Goal: Task Accomplishment & Management: Manage account settings

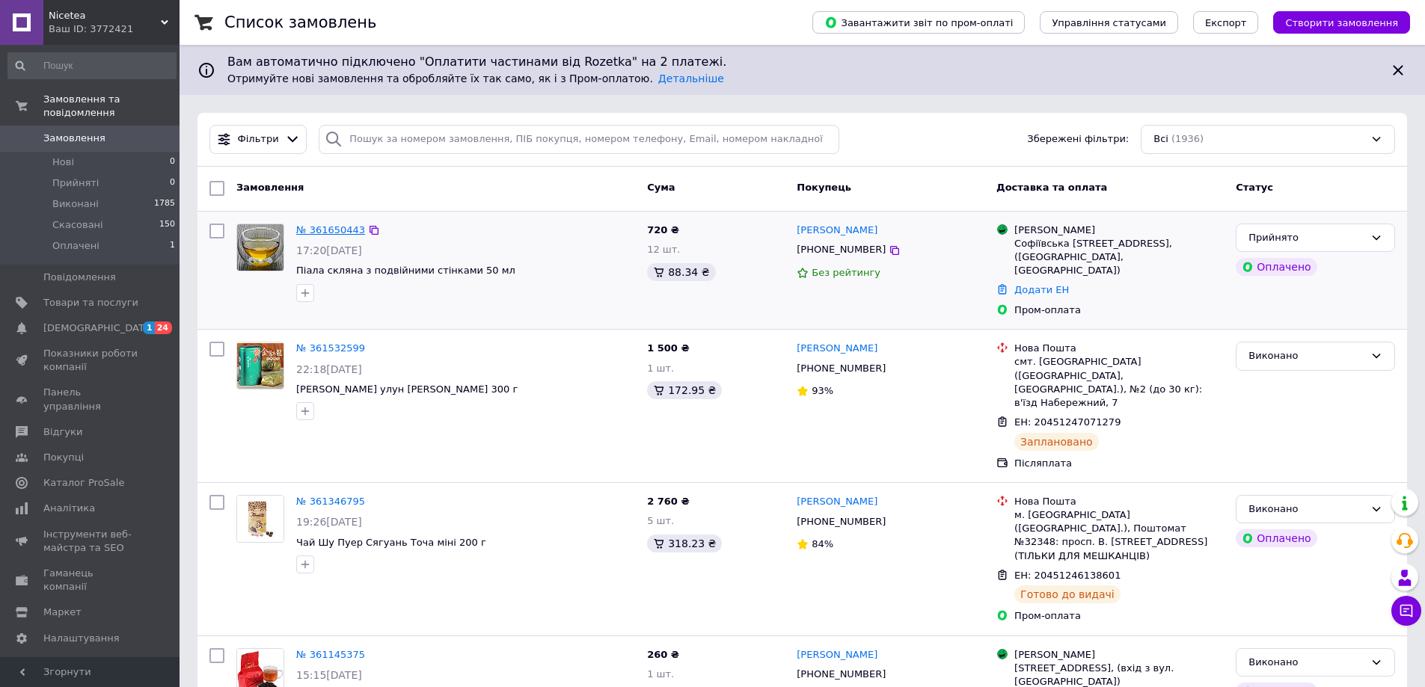
click at [342, 228] on link "№ 361650443" at bounding box center [330, 229] width 69 height 11
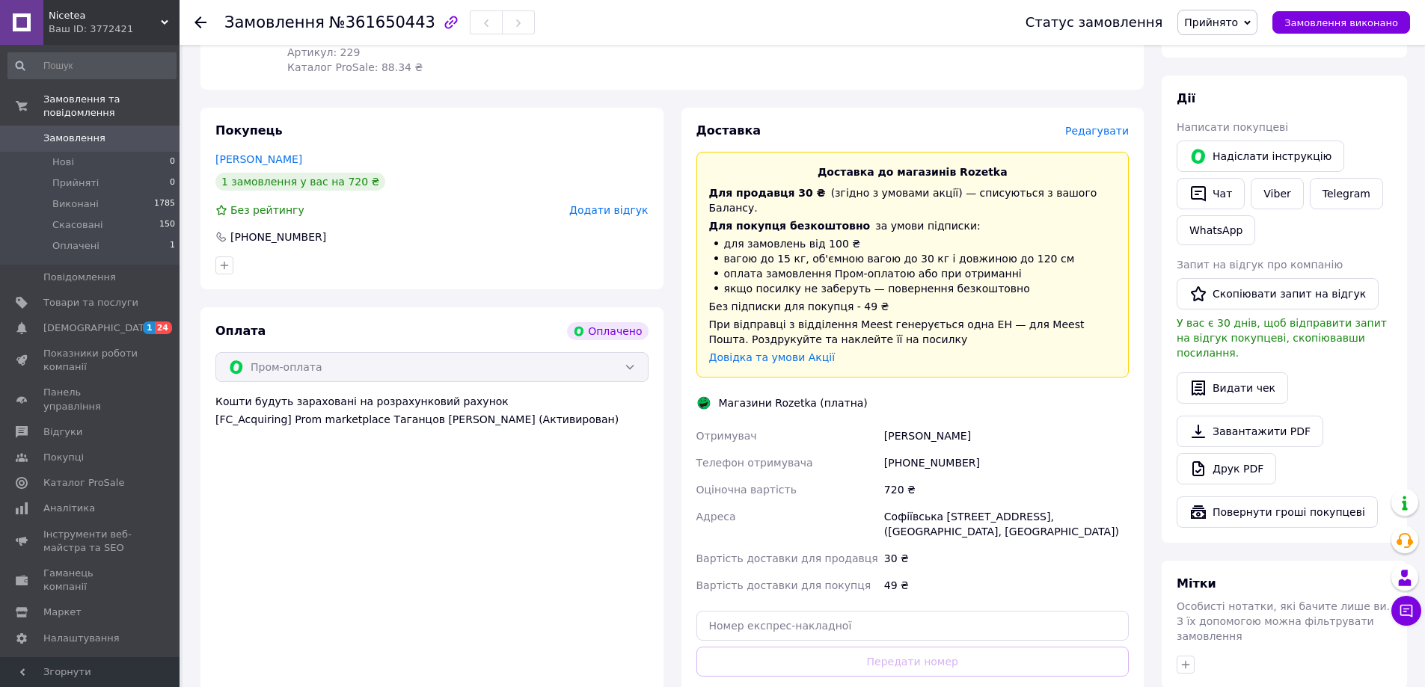
scroll to position [224, 0]
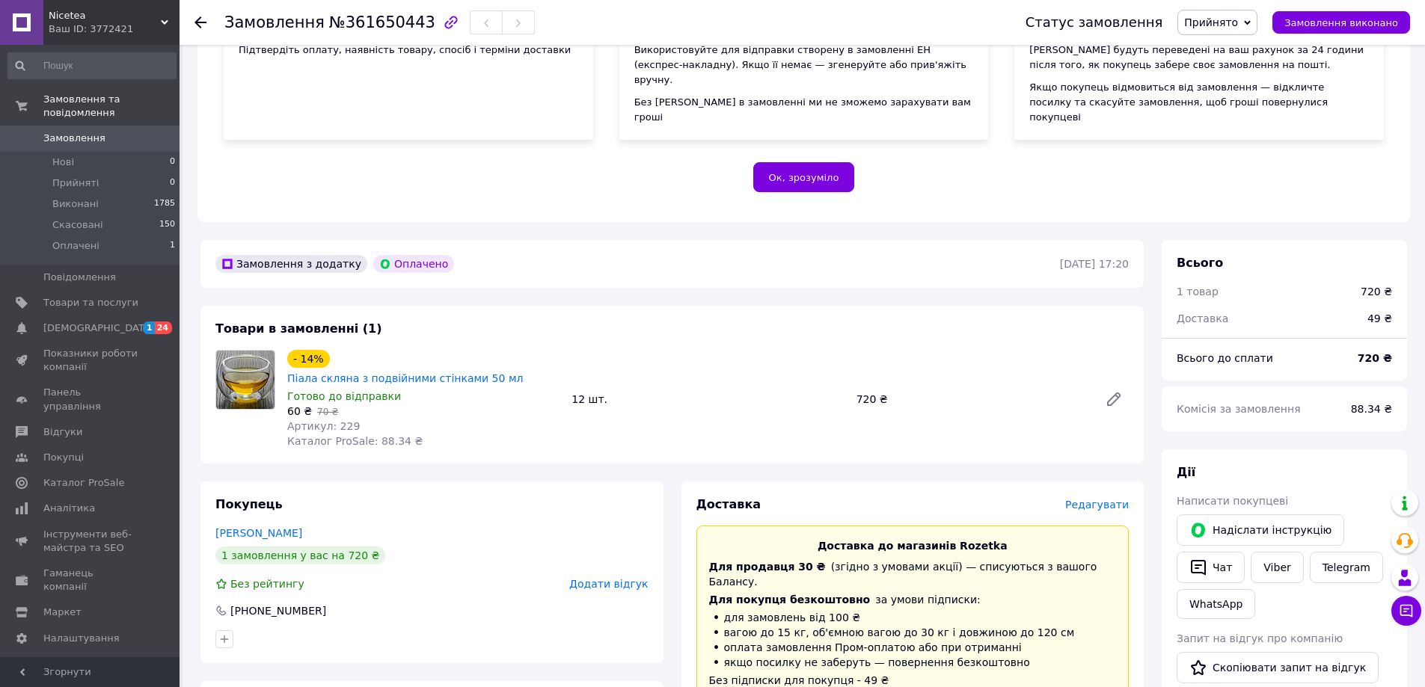
click at [353, 22] on span "№361650443" at bounding box center [382, 22] width 106 height 18
copy span "361650443"
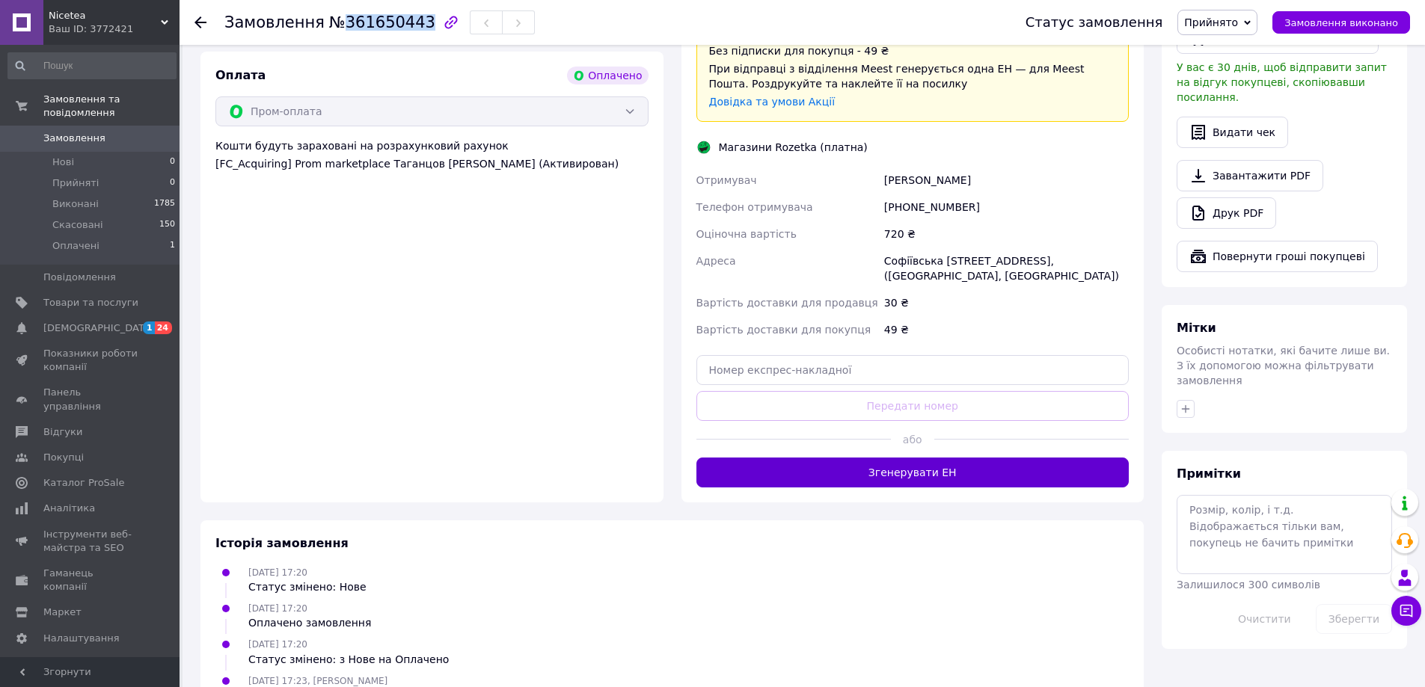
click at [934, 458] on button "Згенерувати ЕН" at bounding box center [912, 473] width 433 height 30
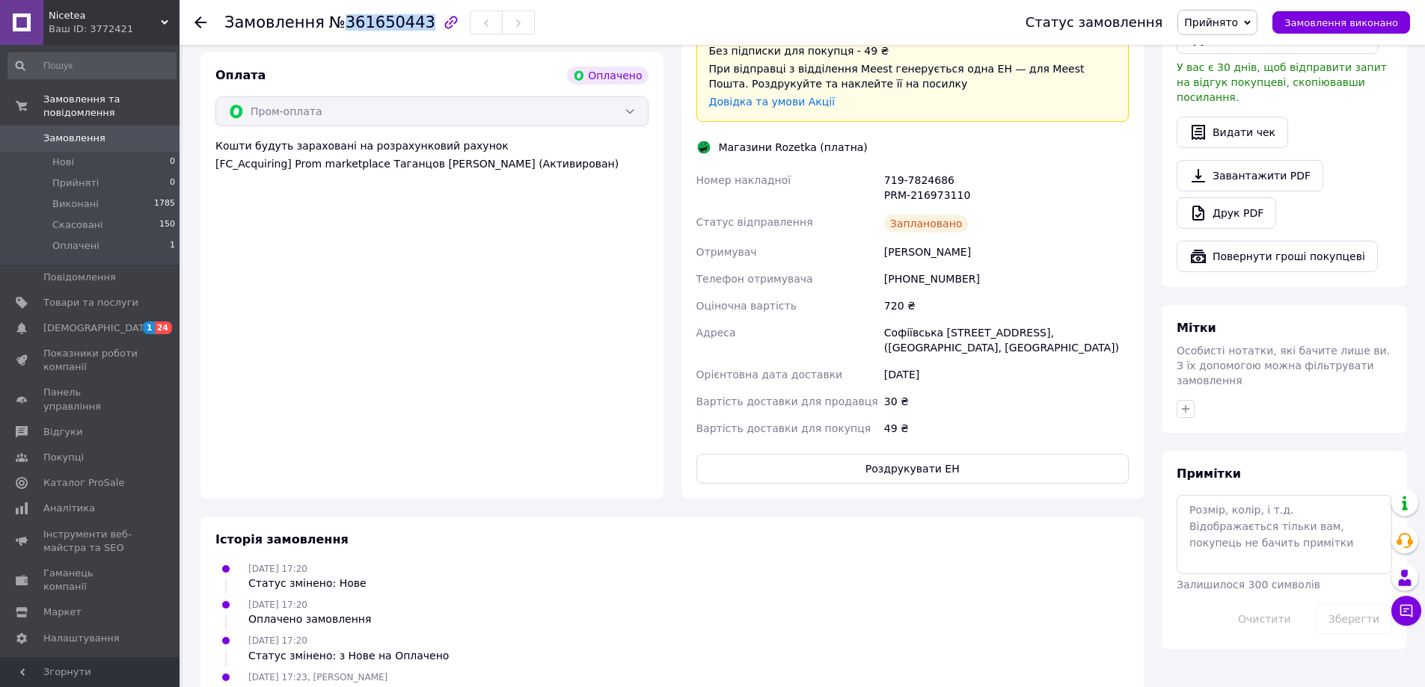
scroll to position [704, 0]
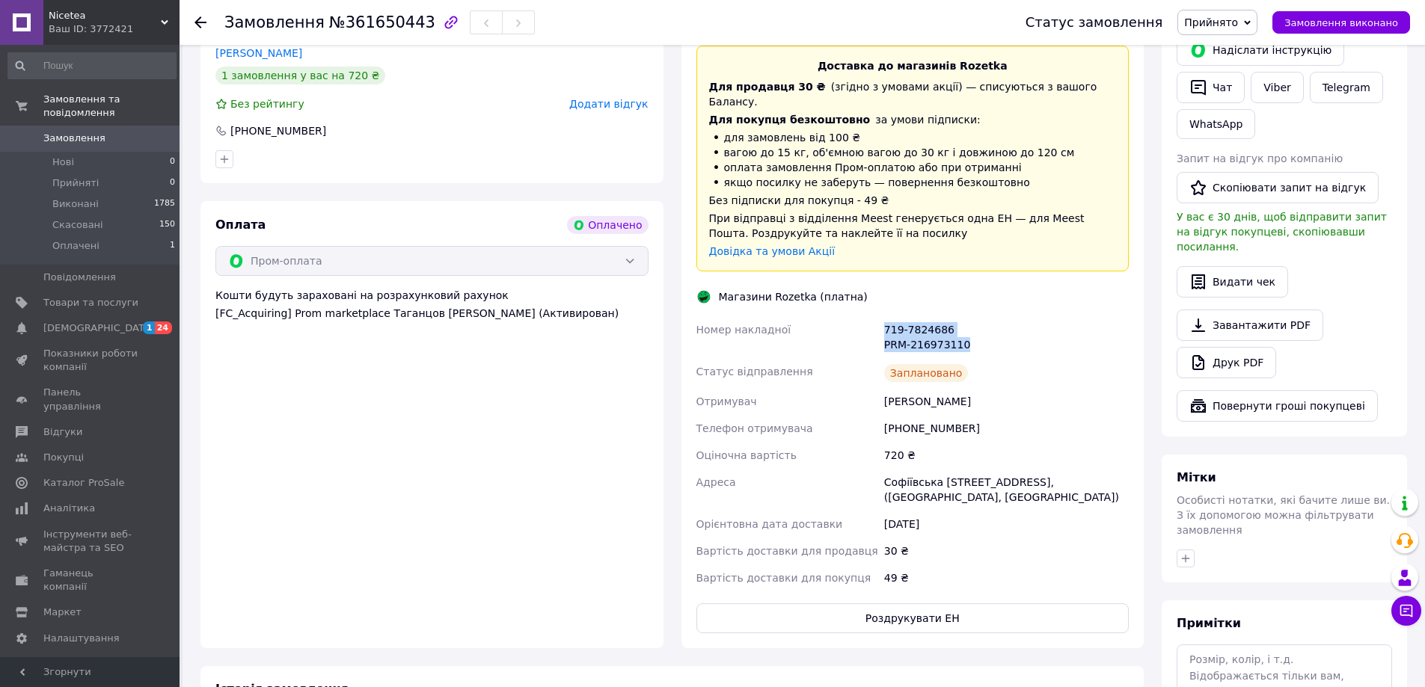
drag, startPoint x: 989, startPoint y: 297, endPoint x: 877, endPoint y: 280, distance: 113.5
click at [877, 316] on div "Номер накладної 719-7824686 PRM-216973110 Статус відправлення Заплановано Отрим…" at bounding box center [912, 453] width 439 height 275
copy div "Номер накладної 719-7824686 PRM-216973110"
click at [945, 603] on button "Роздрукувати ЕН" at bounding box center [912, 618] width 433 height 30
copy div "Номер накладної 719-7824686 PRM-216973110"
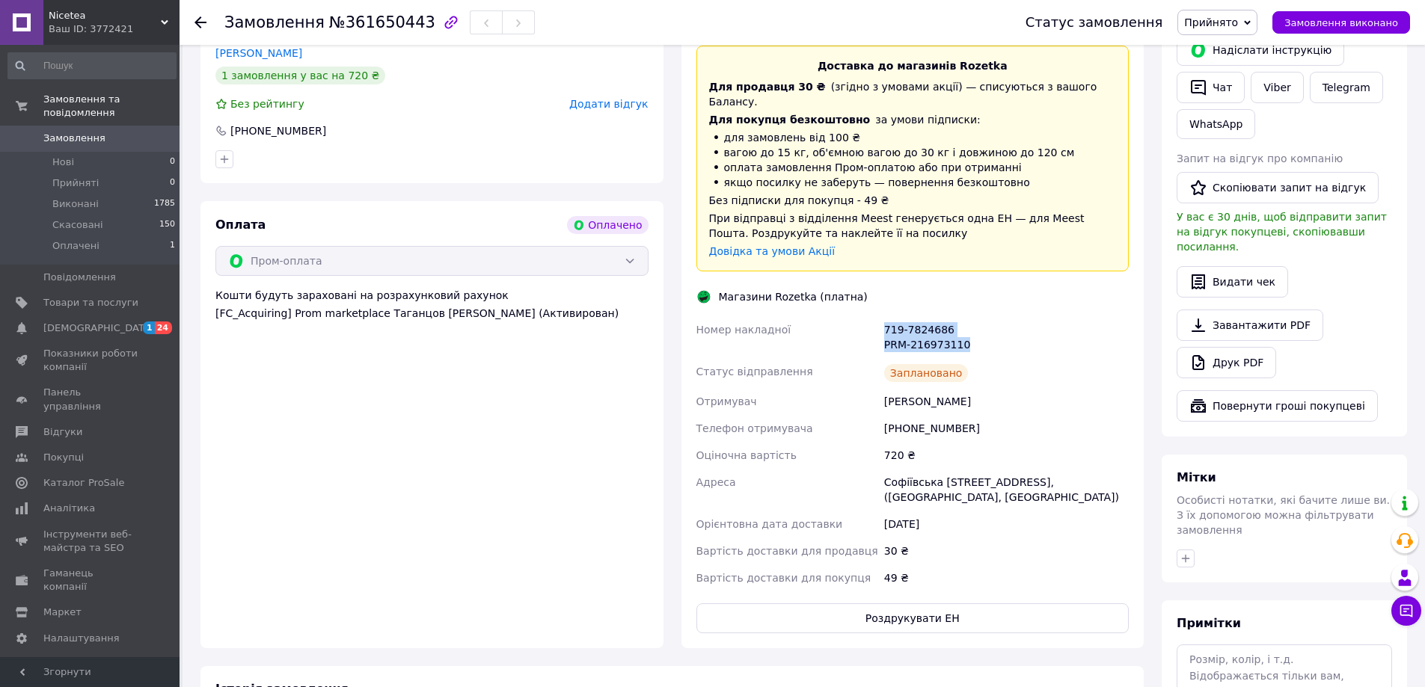
click at [968, 316] on div "719-7824686 PRM-216973110" at bounding box center [1006, 337] width 251 height 42
drag, startPoint x: 973, startPoint y: 299, endPoint x: 915, endPoint y: 284, distance: 59.5
click at [885, 316] on div "719-7824686 PRM-216973110" at bounding box center [1006, 337] width 251 height 42
copy div "719-7824686 PRM-216973110"
click at [1349, 28] on span "Замовлення виконано" at bounding box center [1341, 22] width 114 height 11
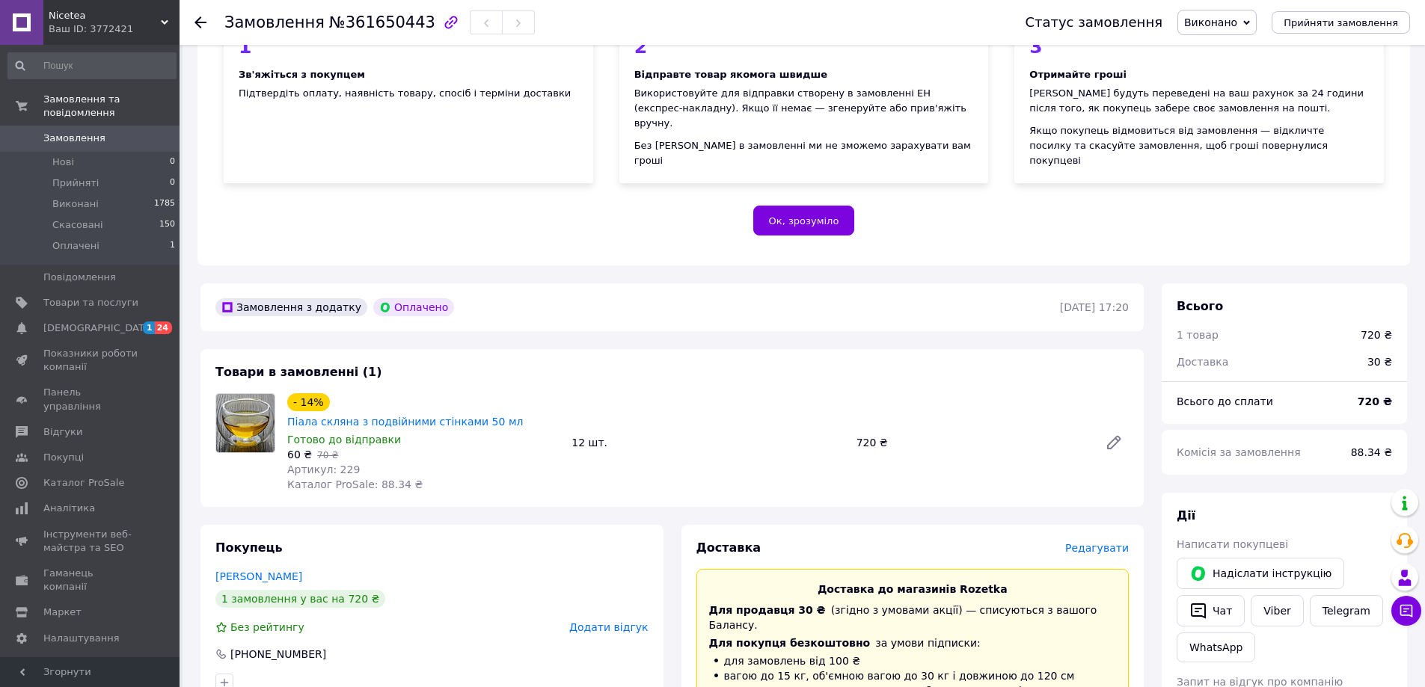
scroll to position [0, 0]
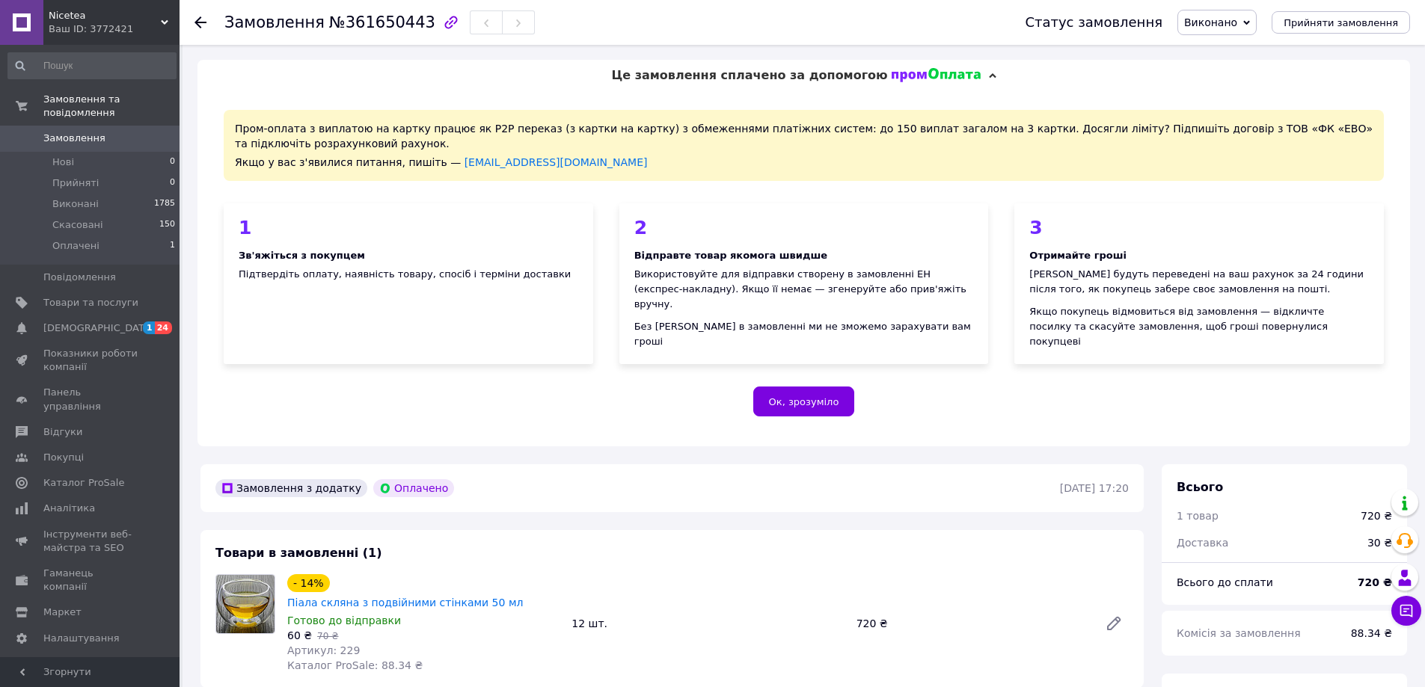
click at [196, 23] on use at bounding box center [200, 22] width 12 height 12
